Goal: Information Seeking & Learning: Understand process/instructions

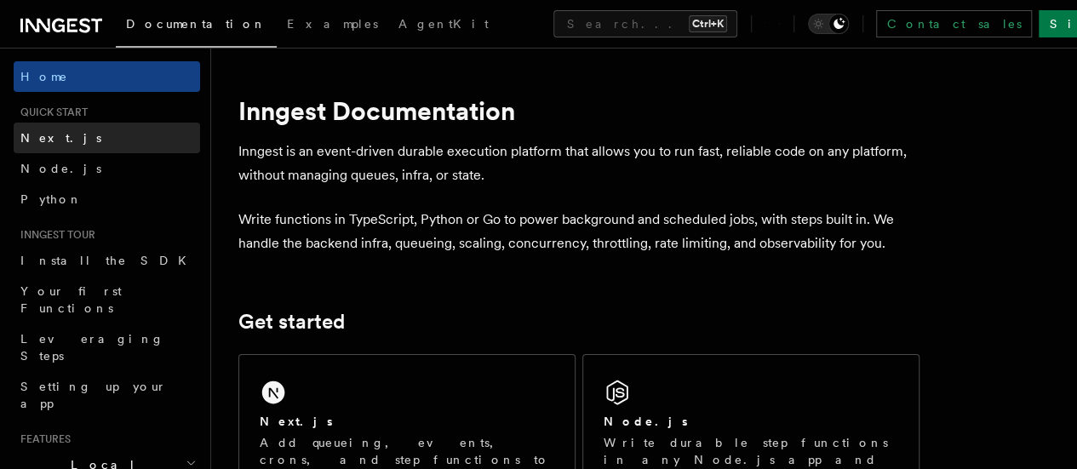
click at [55, 133] on span "Next.js" at bounding box center [60, 138] width 81 height 14
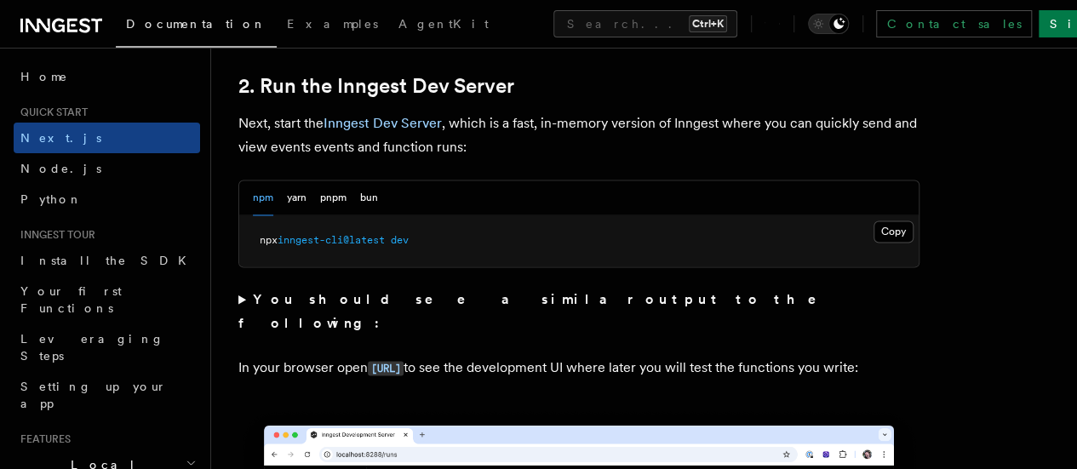
scroll to position [1190, 0]
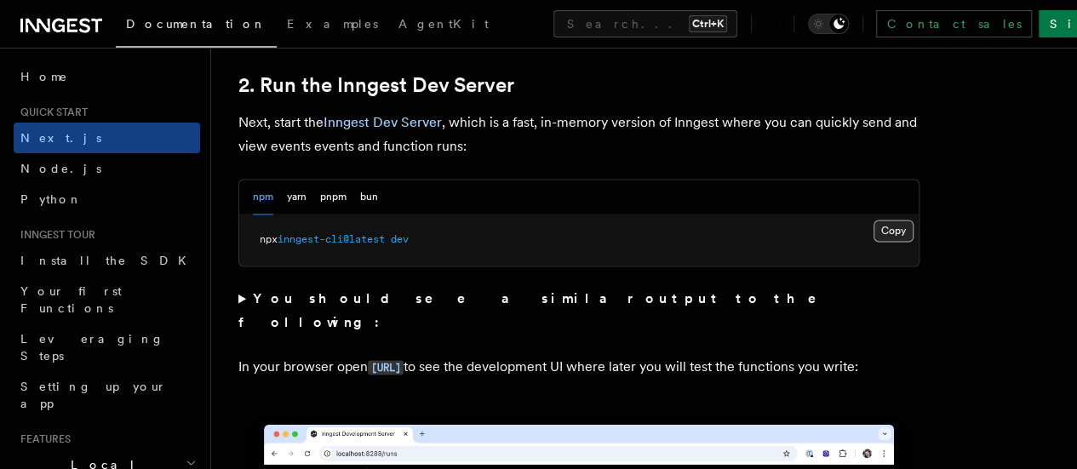
click at [873, 242] on button "Copy Copied" at bounding box center [893, 231] width 40 height 22
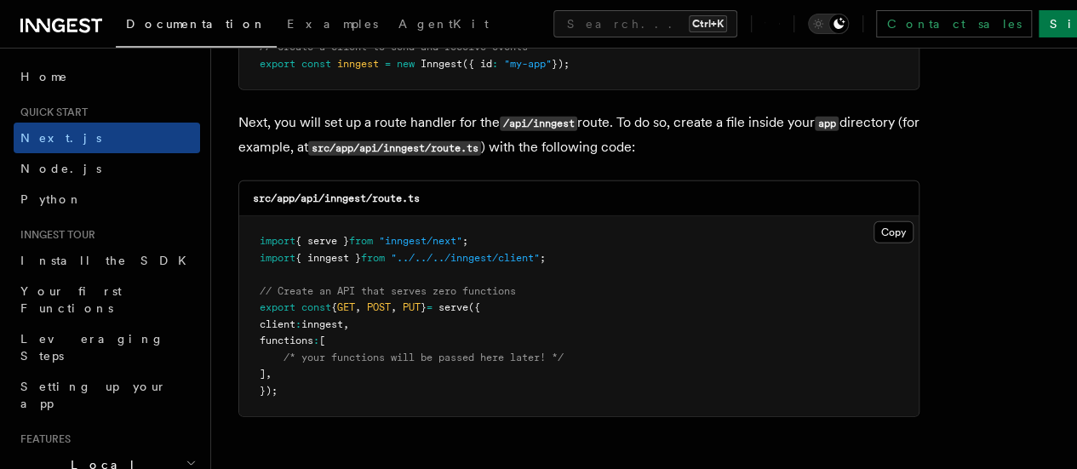
scroll to position [2352, 0]
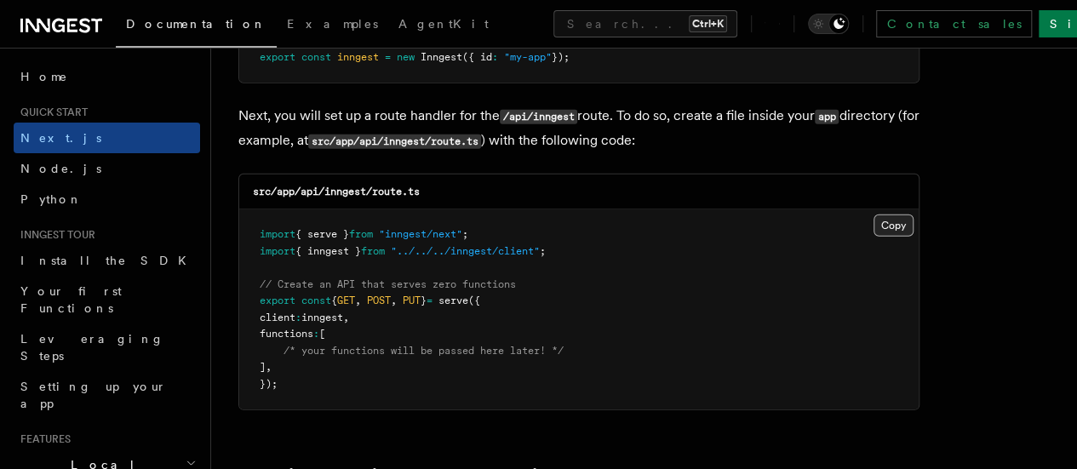
click at [873, 214] on button "Copy Copied" at bounding box center [893, 225] width 40 height 22
click at [483, 174] on div "src/app/api/inngest/route.ts" at bounding box center [578, 191] width 679 height 35
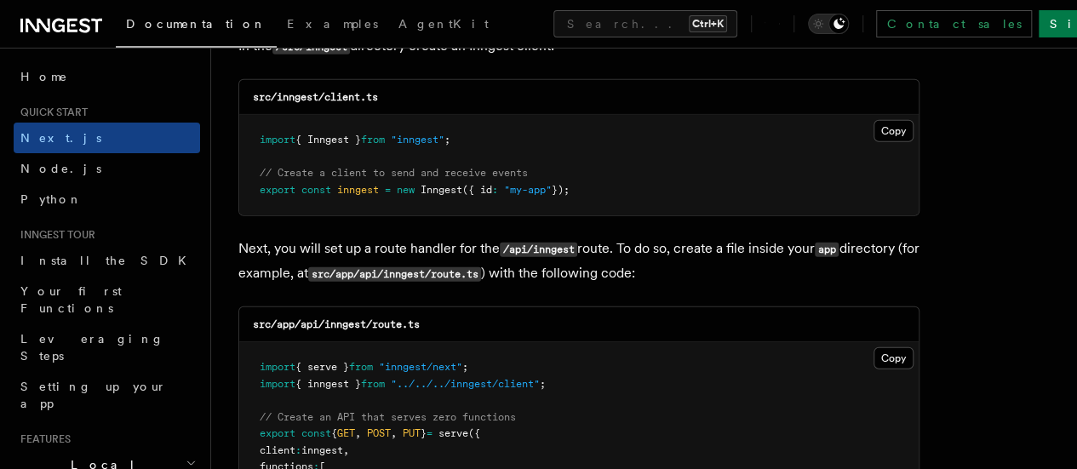
scroll to position [2208, 0]
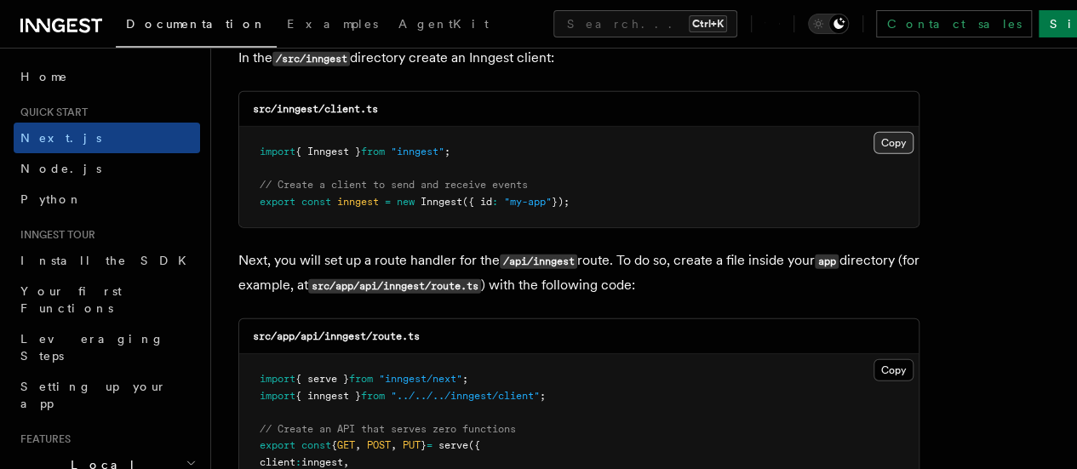
click at [873, 132] on button "Copy Copied" at bounding box center [893, 143] width 40 height 22
